Goal: Contribute content: Contribute content

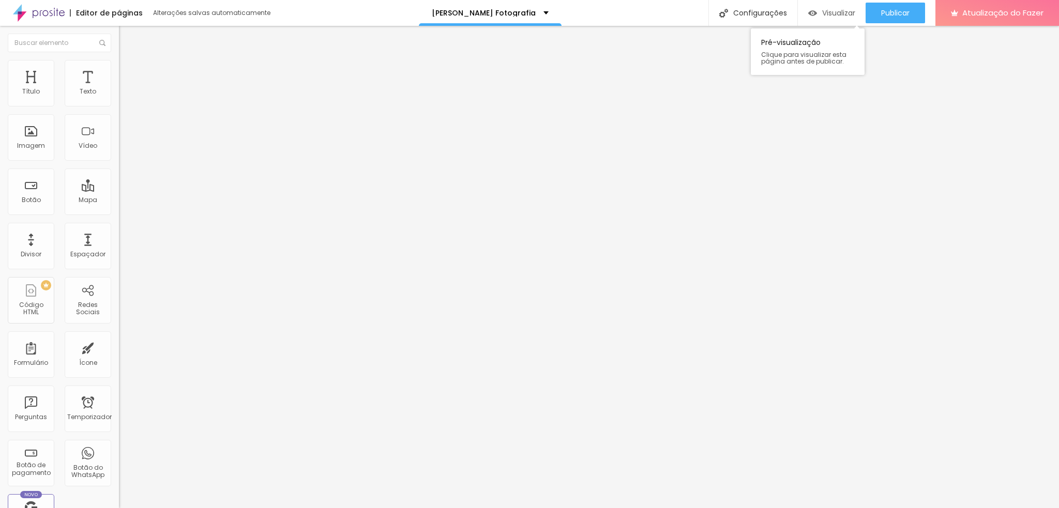
click at [834, 8] on font "Visualizar" at bounding box center [838, 13] width 33 height 10
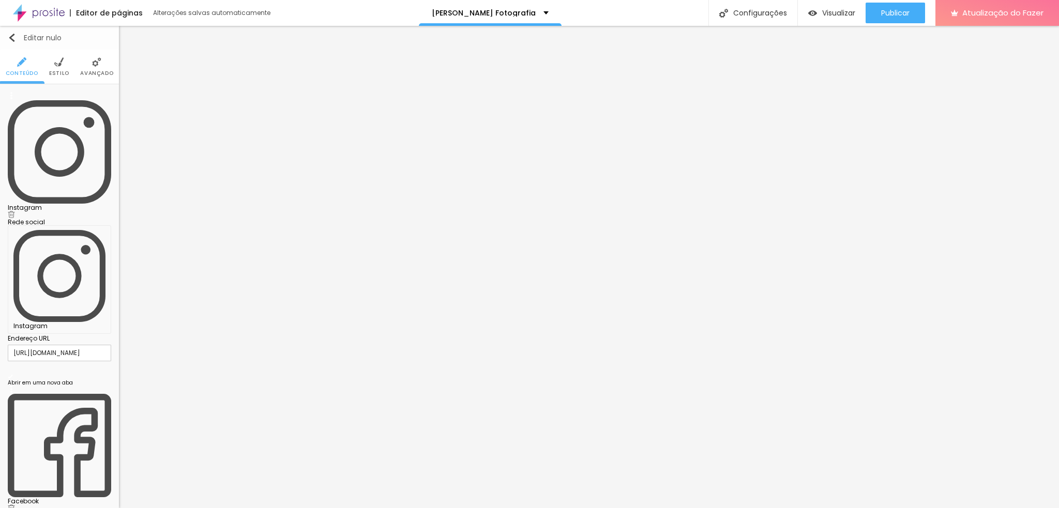
click at [14, 38] on img "button" at bounding box center [12, 38] width 8 height 8
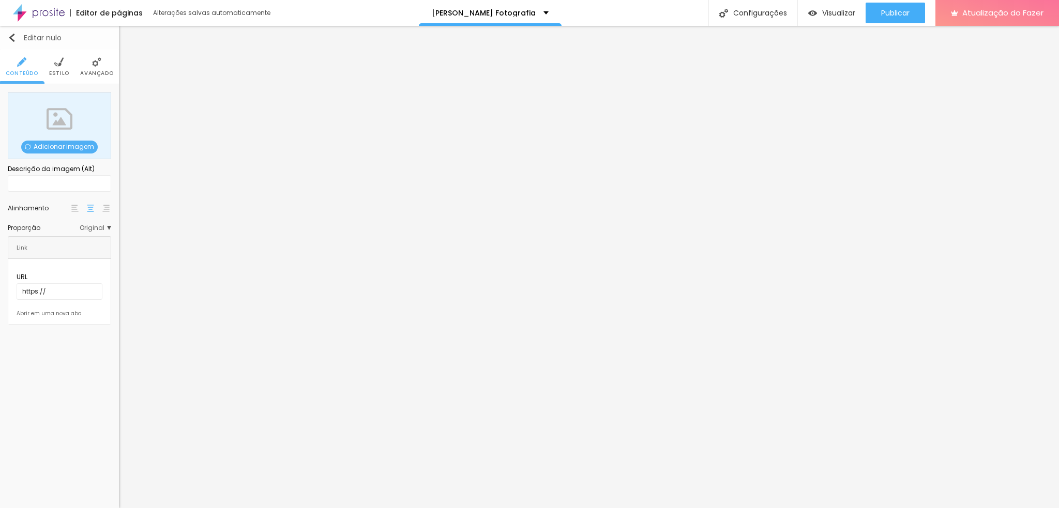
click at [11, 32] on button "Editar nulo" at bounding box center [59, 38] width 119 height 24
click at [49, 149] on font "Adicionar imagem" at bounding box center [64, 146] width 61 height 9
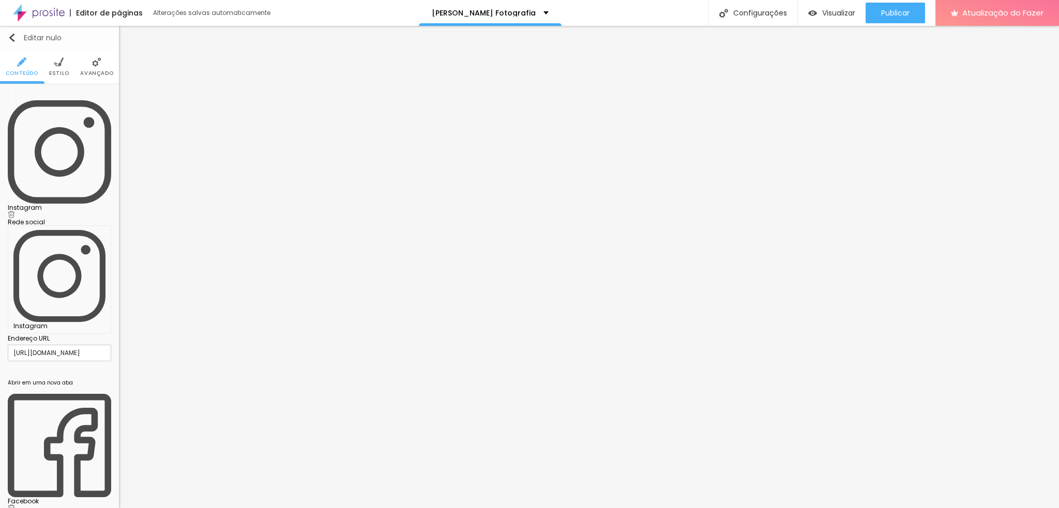
click at [9, 36] on img "button" at bounding box center [12, 38] width 8 height 8
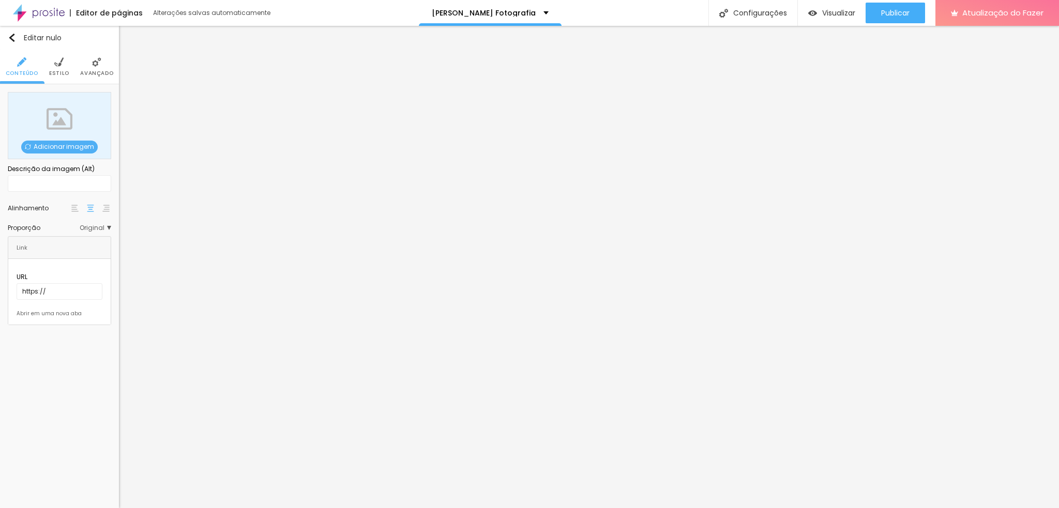
click at [46, 148] on font "Adicionar imagem" at bounding box center [64, 146] width 61 height 9
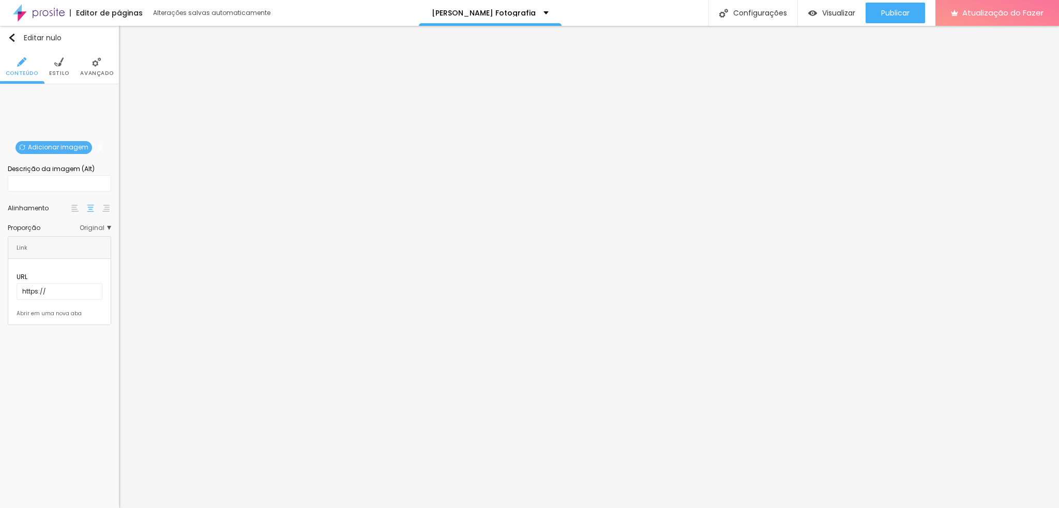
click at [101, 227] on font "Original" at bounding box center [92, 227] width 25 height 9
click at [40, 258] on font "Padrão" at bounding box center [50, 256] width 23 height 9
click at [55, 240] on span "Cinema" at bounding box center [52, 242] width 26 height 9
click at [52, 278] on div "Original" at bounding box center [67, 284] width 87 height 13
click at [55, 272] on font "Quadrado" at bounding box center [56, 270] width 34 height 9
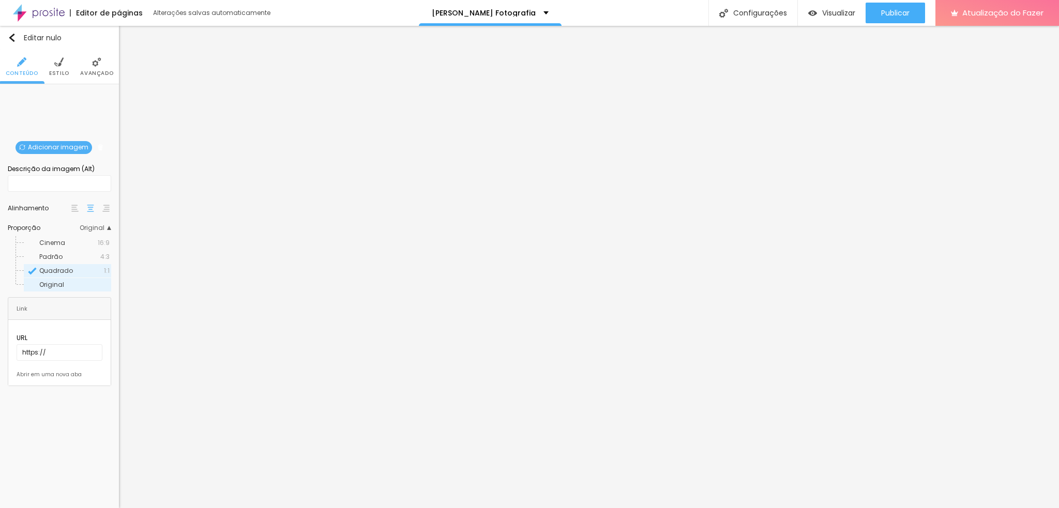
click at [49, 281] on font "Original" at bounding box center [51, 284] width 25 height 9
click at [110, 230] on span "Original" at bounding box center [96, 228] width 32 height 6
click at [73, 207] on img at bounding box center [74, 208] width 7 height 7
click at [89, 205] on img at bounding box center [90, 208] width 7 height 7
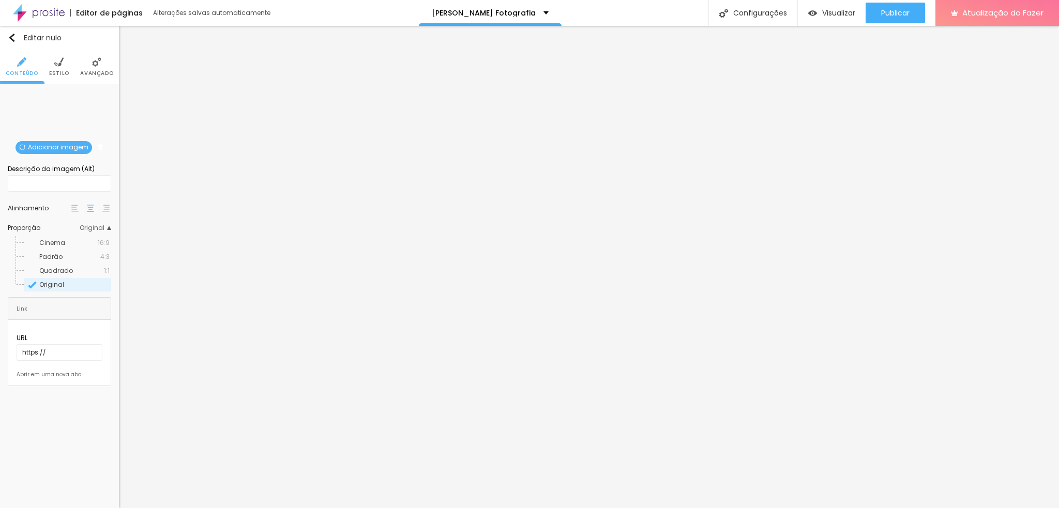
click at [63, 63] on img at bounding box center [58, 61] width 9 height 9
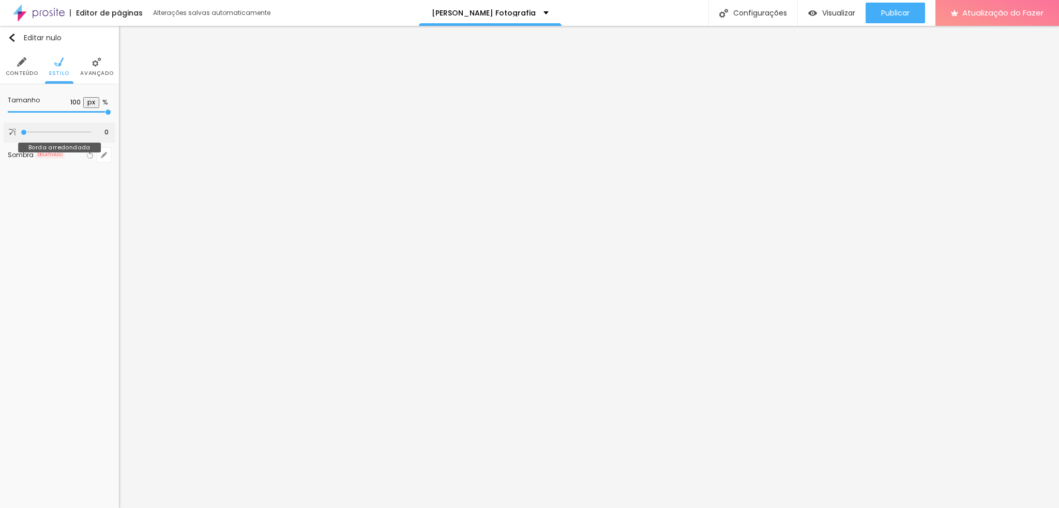
type input "67"
type input "200"
type input "160"
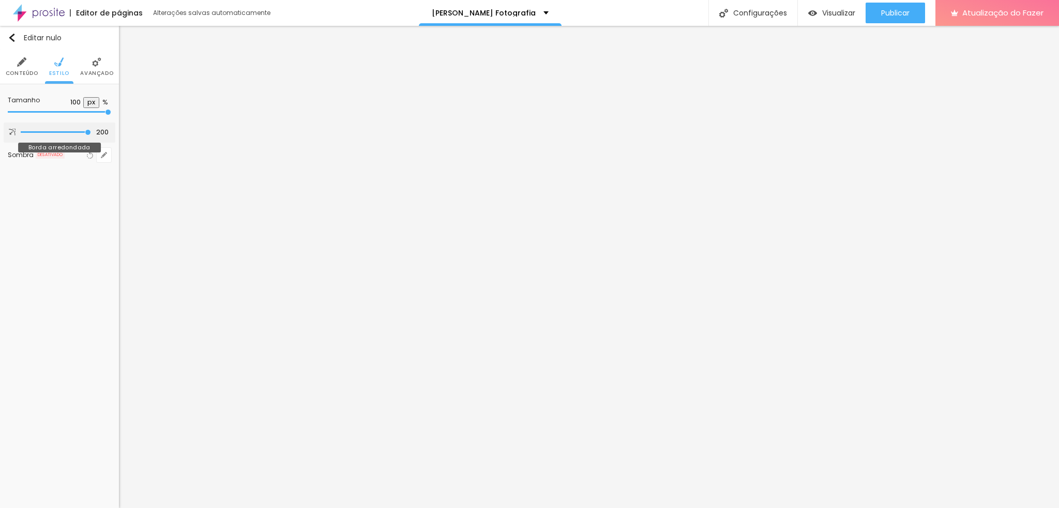
type input "160"
type input "0"
drag, startPoint x: 22, startPoint y: 133, endPoint x: 0, endPoint y: 135, distance: 22.3
click at [21, 135] on input "range" at bounding box center [56, 132] width 70 height 5
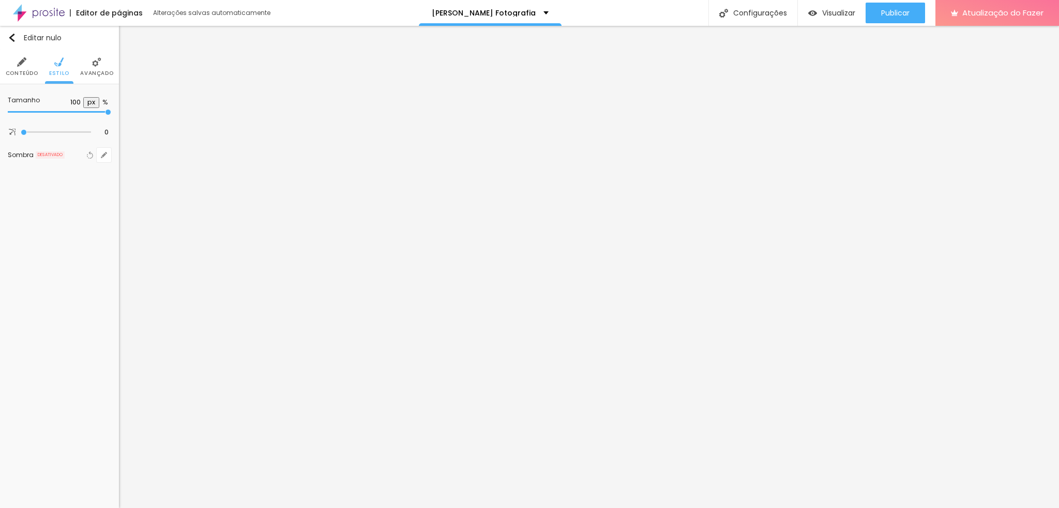
type input "50"
type input "45"
type input "40"
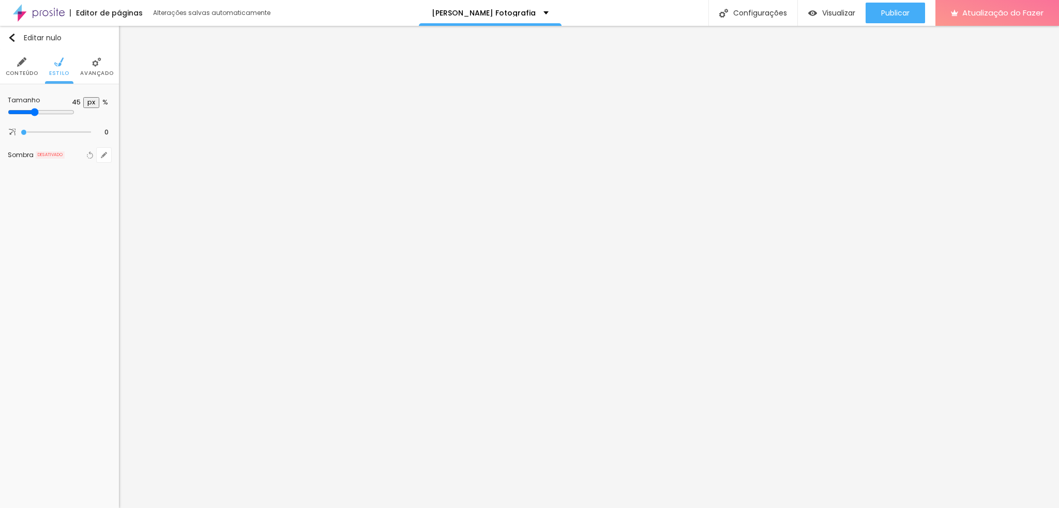
type input "40"
type input "35"
type input "10"
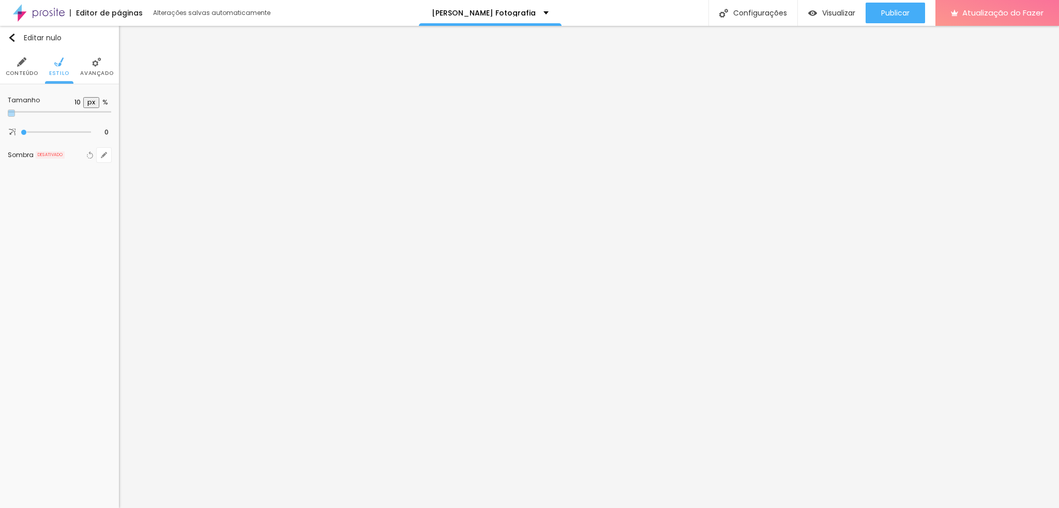
type input "15"
type input "40"
type input "50"
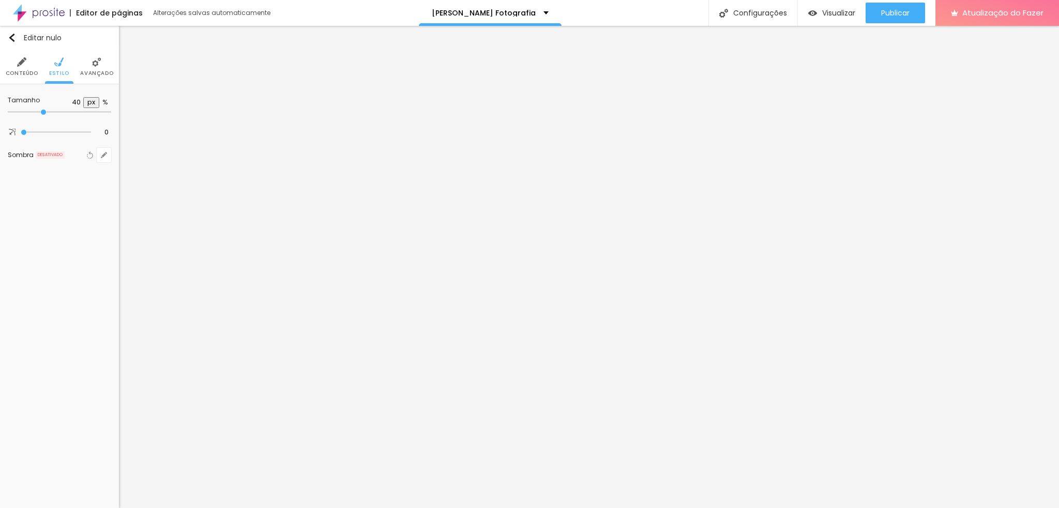
type input "50"
type input "45"
type input "35"
drag, startPoint x: 108, startPoint y: 110, endPoint x: 36, endPoint y: 111, distance: 71.9
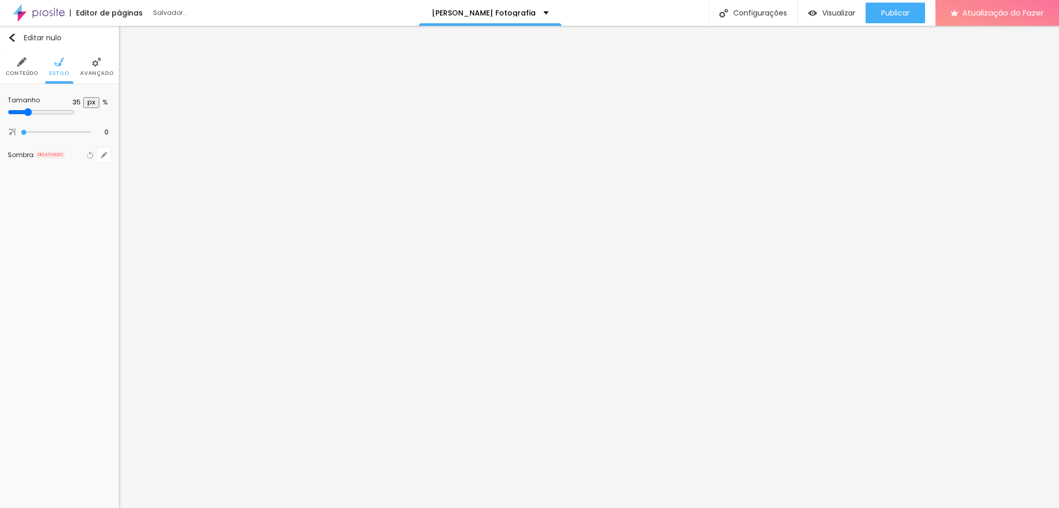
type input "35"
click at [36, 111] on input "range" at bounding box center [41, 112] width 67 height 8
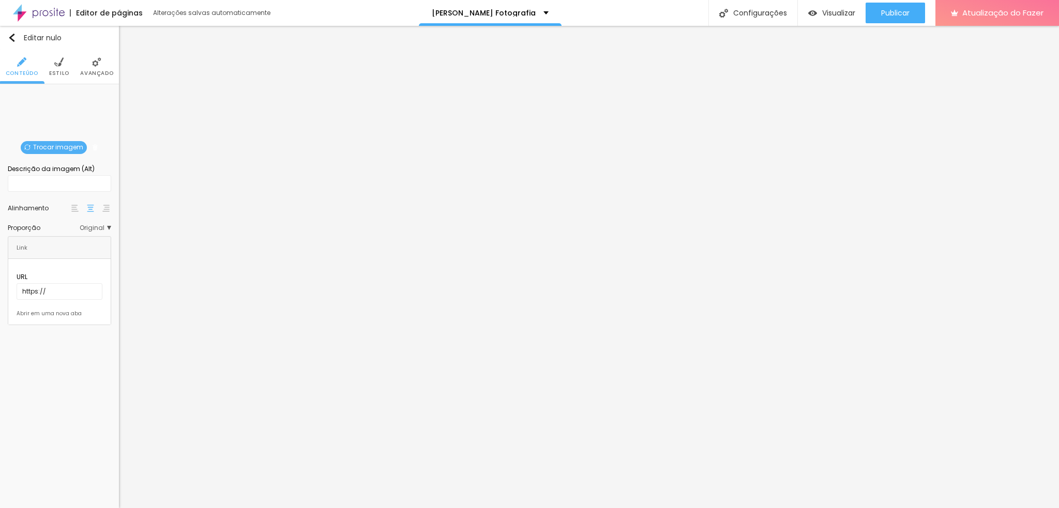
click at [60, 150] on font "Trocar imagem" at bounding box center [58, 147] width 50 height 9
click at [64, 183] on input "text" at bounding box center [59, 183] width 103 height 17
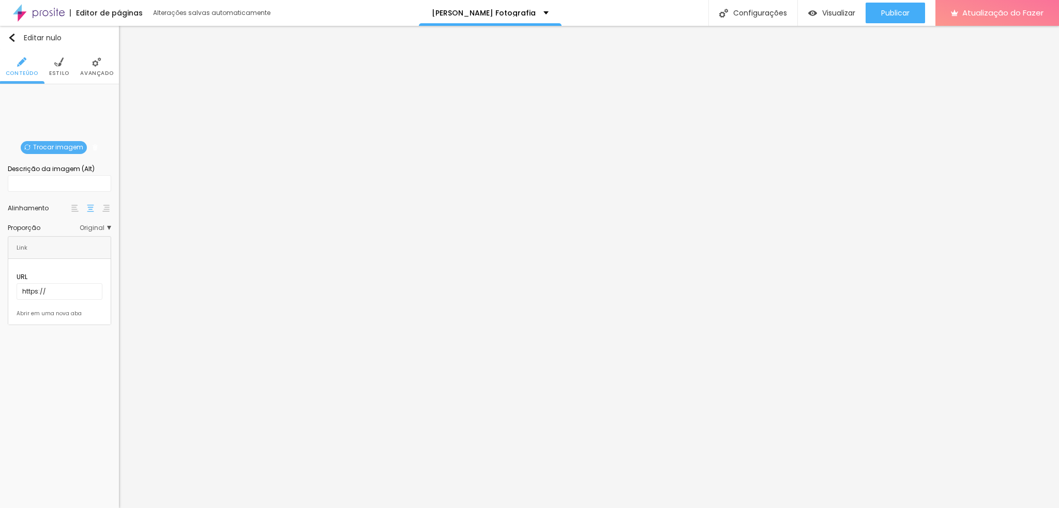
click at [17, 305] on img at bounding box center [19, 307] width 5 height 5
click at [17, 305] on div at bounding box center [60, 305] width 86 height 0
click at [59, 70] on font "Estilo" at bounding box center [59, 73] width 20 height 8
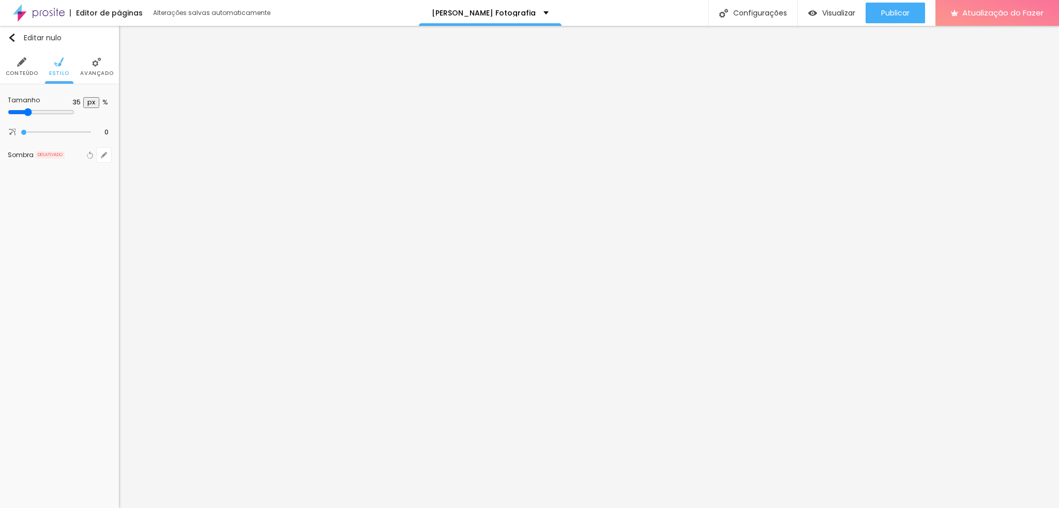
type input "30"
click at [32, 112] on input "range" at bounding box center [41, 112] width 67 height 8
click at [101, 71] on font "Avançado" at bounding box center [96, 73] width 33 height 8
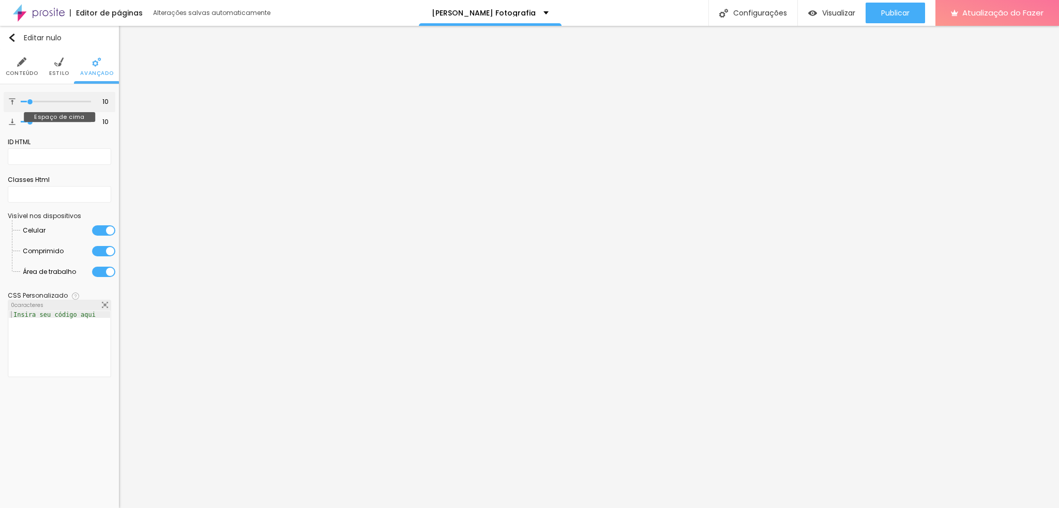
type input "36"
type input "43"
type input "12"
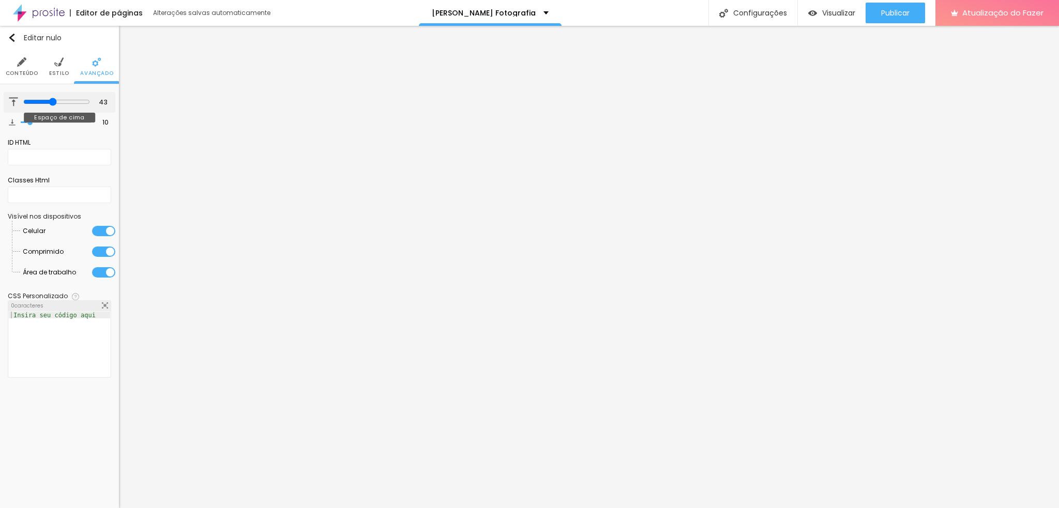
type input "12"
type input "4"
type input "0"
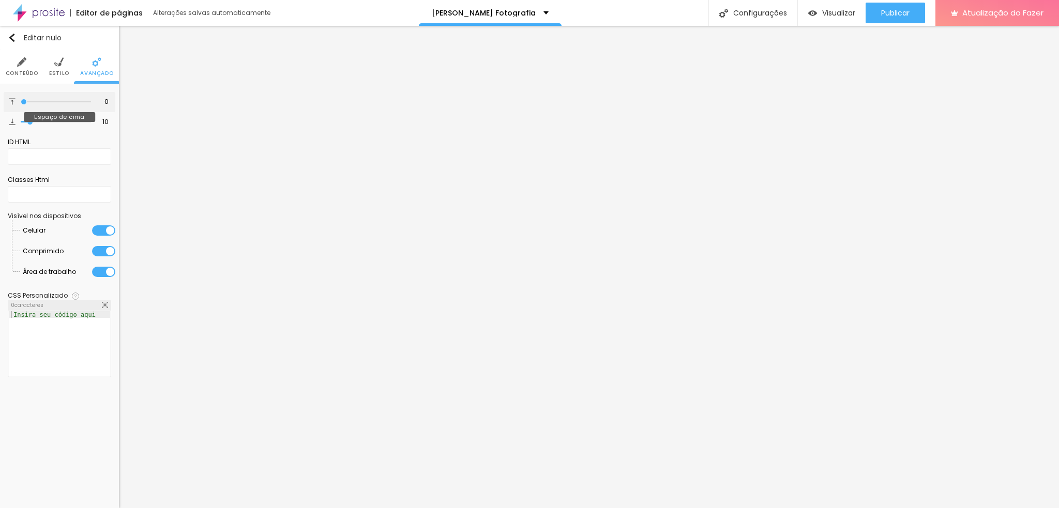
type input "11"
type input "3"
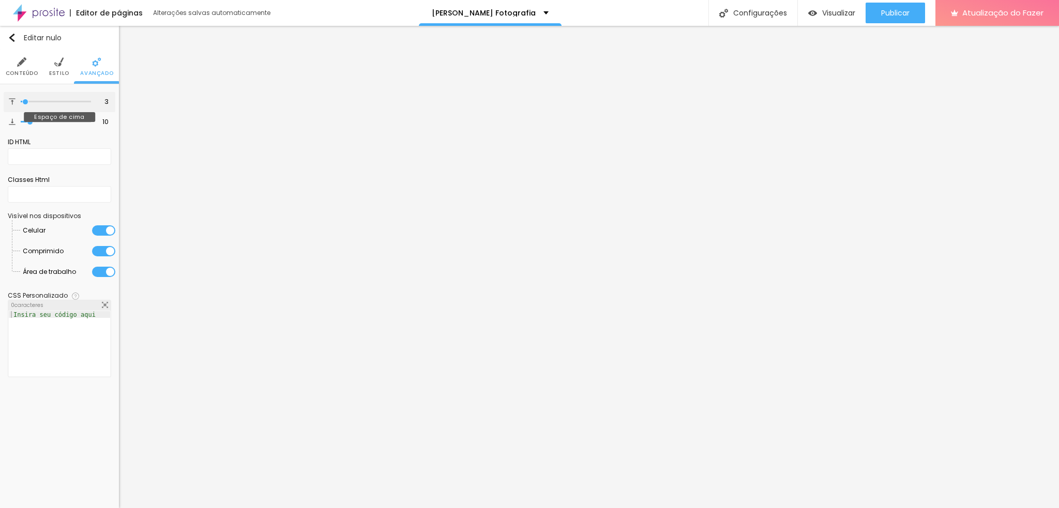
click at [26, 100] on input "range" at bounding box center [56, 101] width 70 height 5
click at [57, 70] on font "Estilo" at bounding box center [59, 73] width 20 height 8
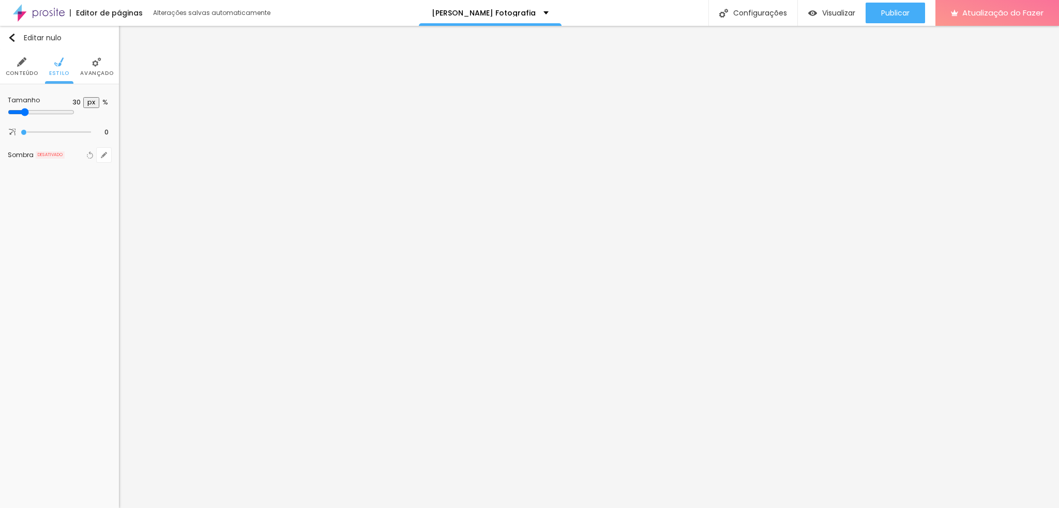
drag, startPoint x: 22, startPoint y: 67, endPoint x: 17, endPoint y: 69, distance: 5.9
click at [22, 68] on li "Conteúdo" at bounding box center [22, 67] width 33 height 34
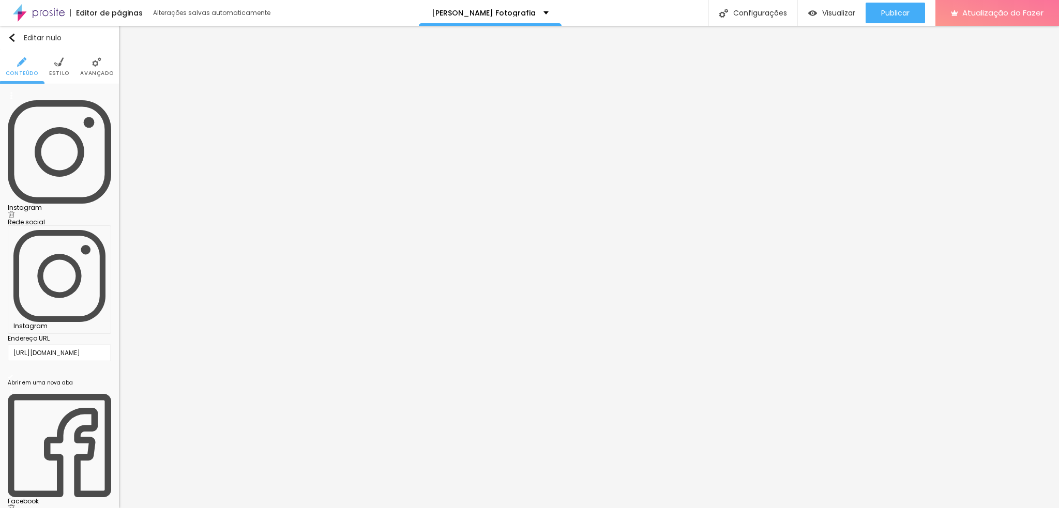
click at [64, 72] on font "Estilo" at bounding box center [59, 73] width 20 height 8
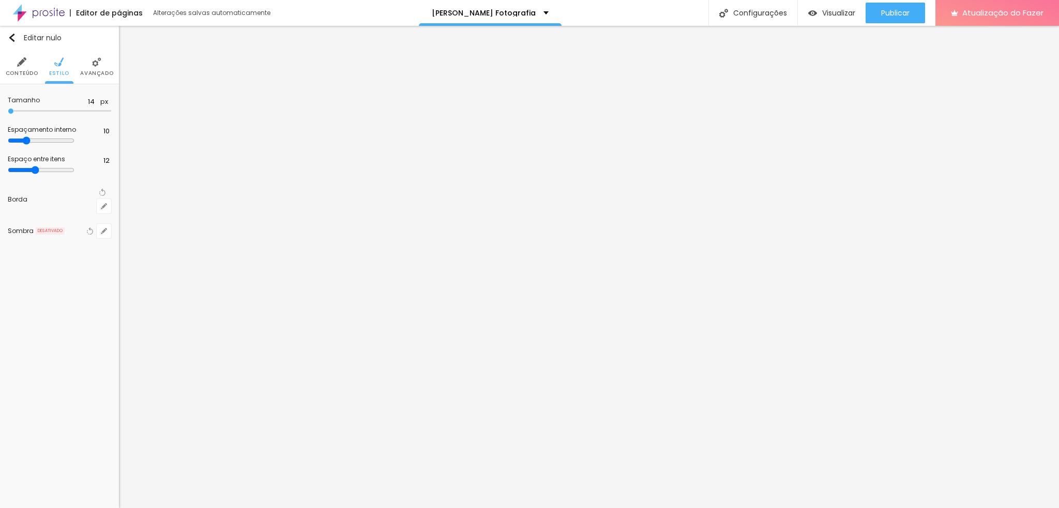
click at [92, 69] on font "Avançado" at bounding box center [96, 73] width 33 height 8
click at [90, 106] on img at bounding box center [90, 103] width 7 height 7
click at [108, 103] on img at bounding box center [105, 103] width 7 height 7
click at [75, 102] on img at bounding box center [74, 103] width 7 height 7
click at [62, 59] on img at bounding box center [58, 61] width 9 height 9
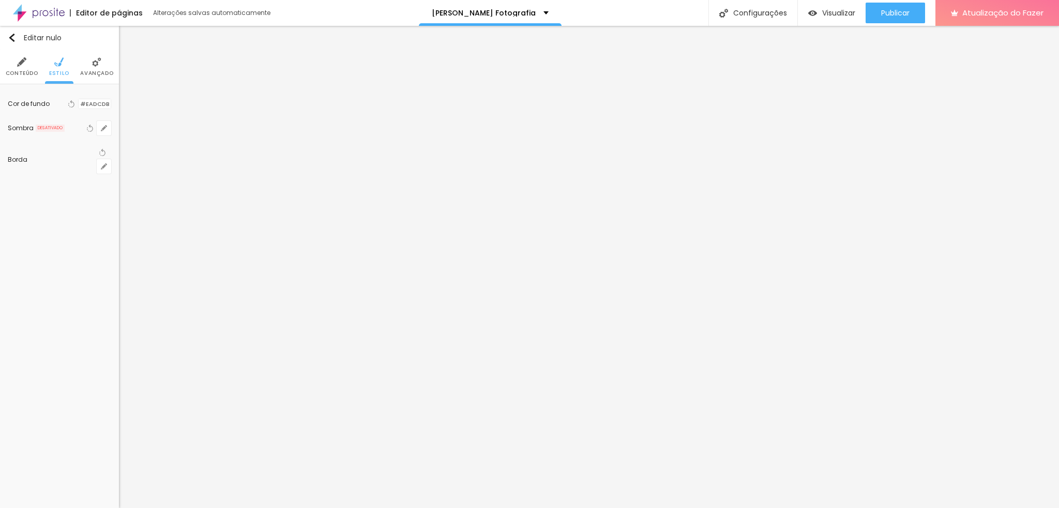
click at [93, 71] on font "Avançado" at bounding box center [96, 73] width 33 height 8
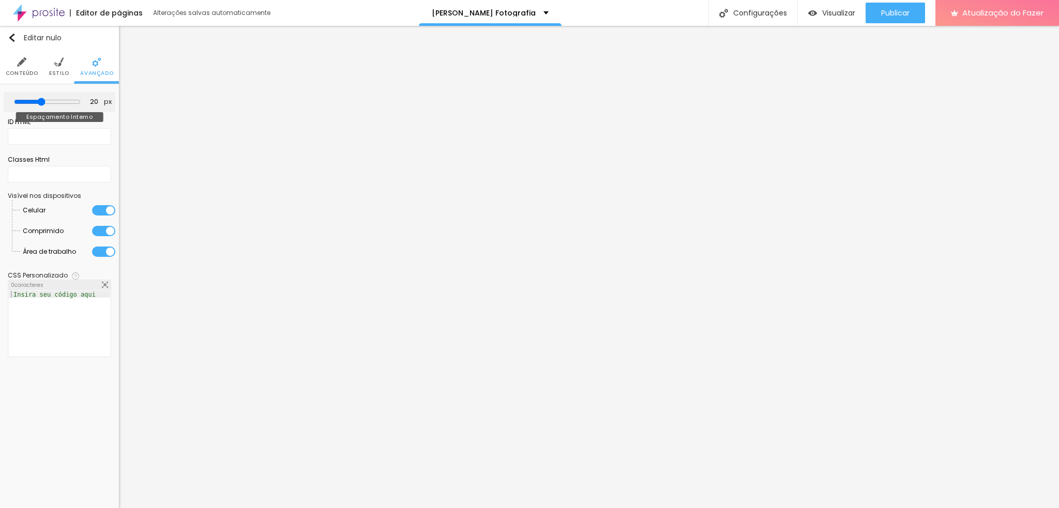
type input "0"
type input "10"
type input "50"
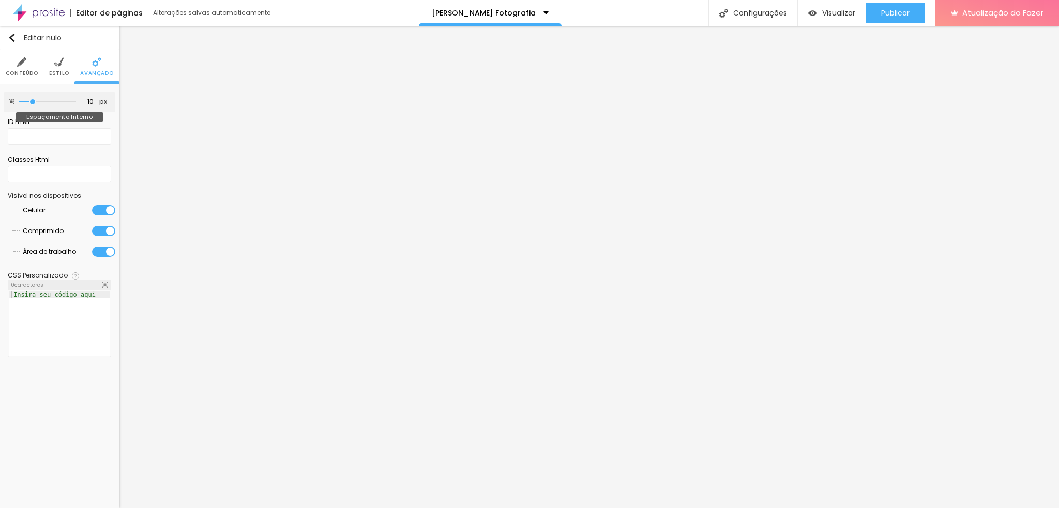
type input "50"
type input "35"
type input "0"
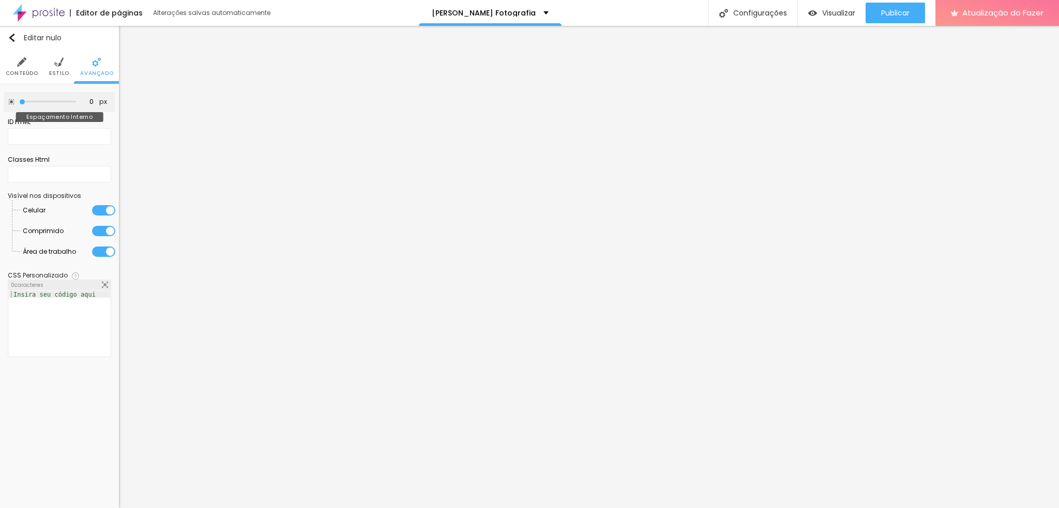
drag, startPoint x: 42, startPoint y: 103, endPoint x: 1, endPoint y: 115, distance: 42.7
type input "0"
click at [19, 104] on input "range" at bounding box center [47, 101] width 57 height 5
